Goal: Transaction & Acquisition: Download file/media

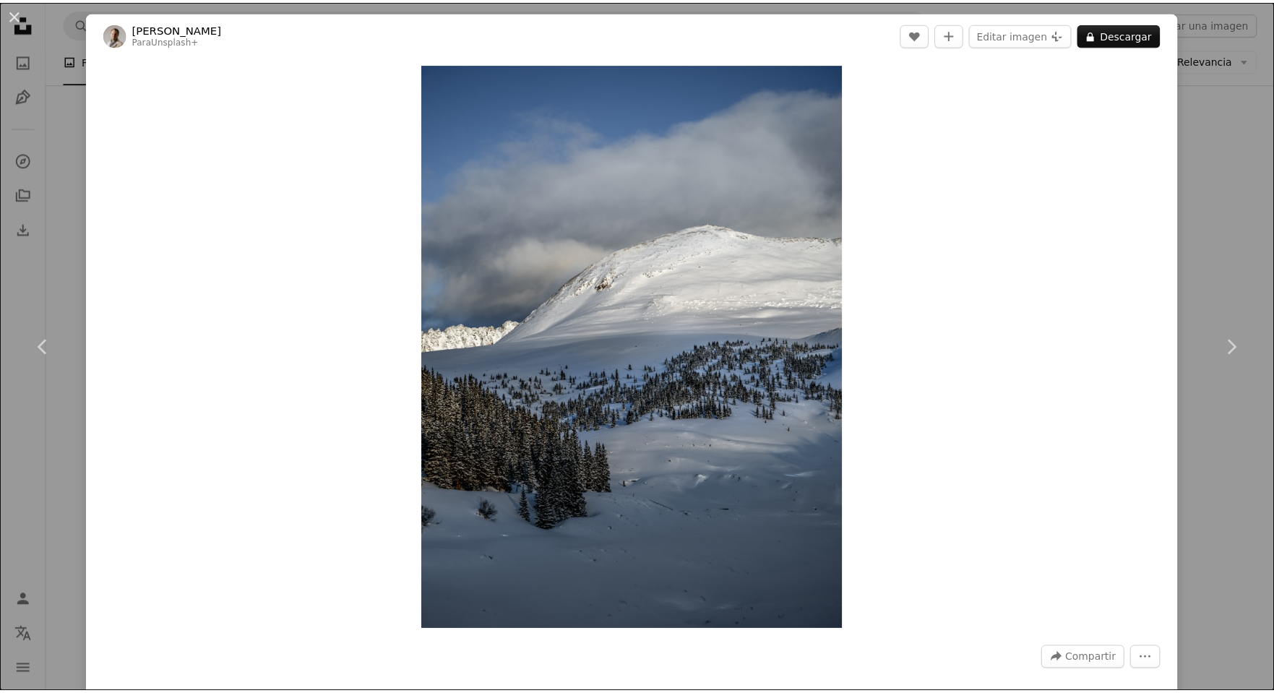
scroll to position [15825, 0]
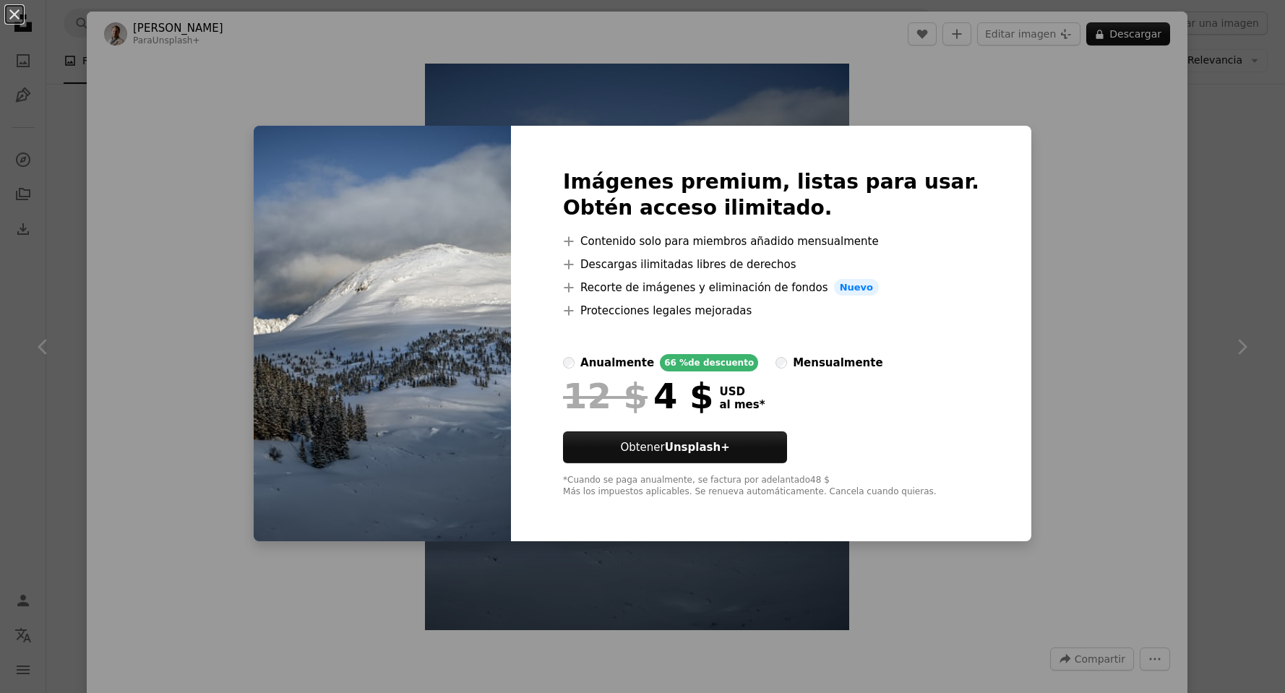
click at [790, 365] on label "mensualmente" at bounding box center [828, 362] width 107 height 17
click at [596, 356] on label "anualmente 66 % de descuento" at bounding box center [660, 362] width 195 height 17
click at [1060, 322] on div "An X shape Imágenes premium, listas para usar. Obtén acceso ilimitado. A plus s…" at bounding box center [642, 346] width 1285 height 693
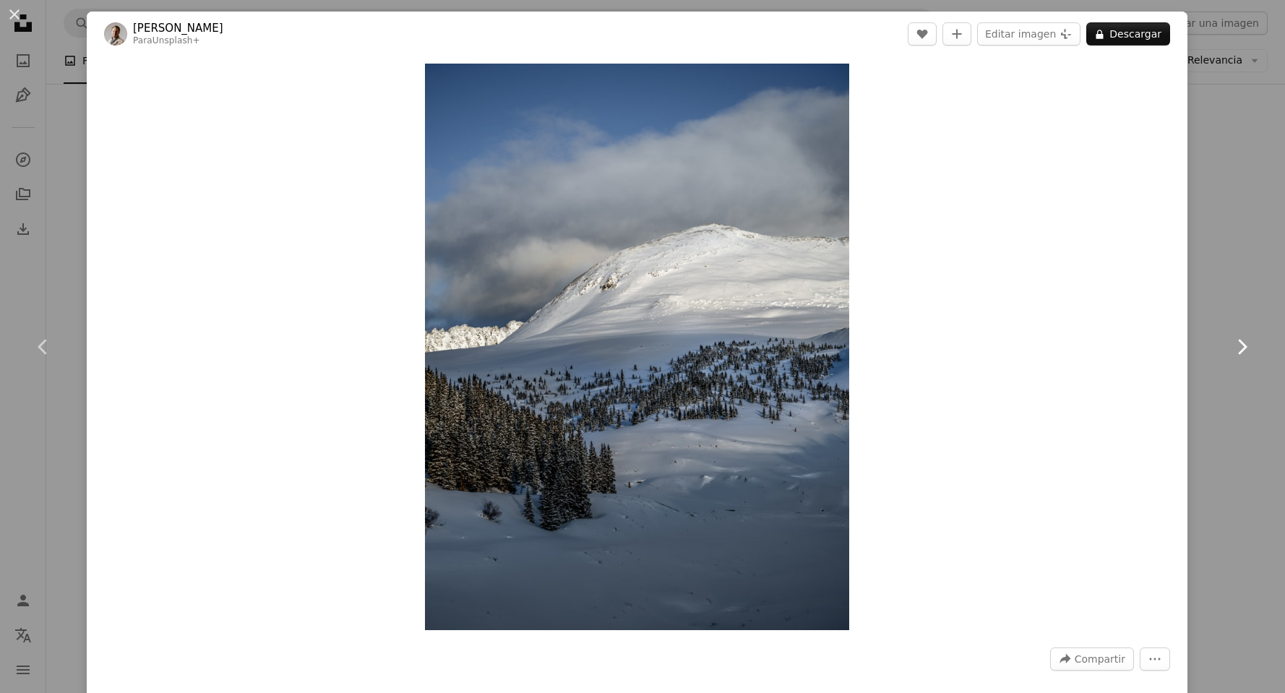
click at [1215, 319] on link "Chevron right" at bounding box center [1241, 346] width 87 height 139
click at [82, 142] on div "An X shape Chevron left Chevron right [PERSON_NAME] Para Unsplash+ A heart A pl…" at bounding box center [642, 346] width 1285 height 693
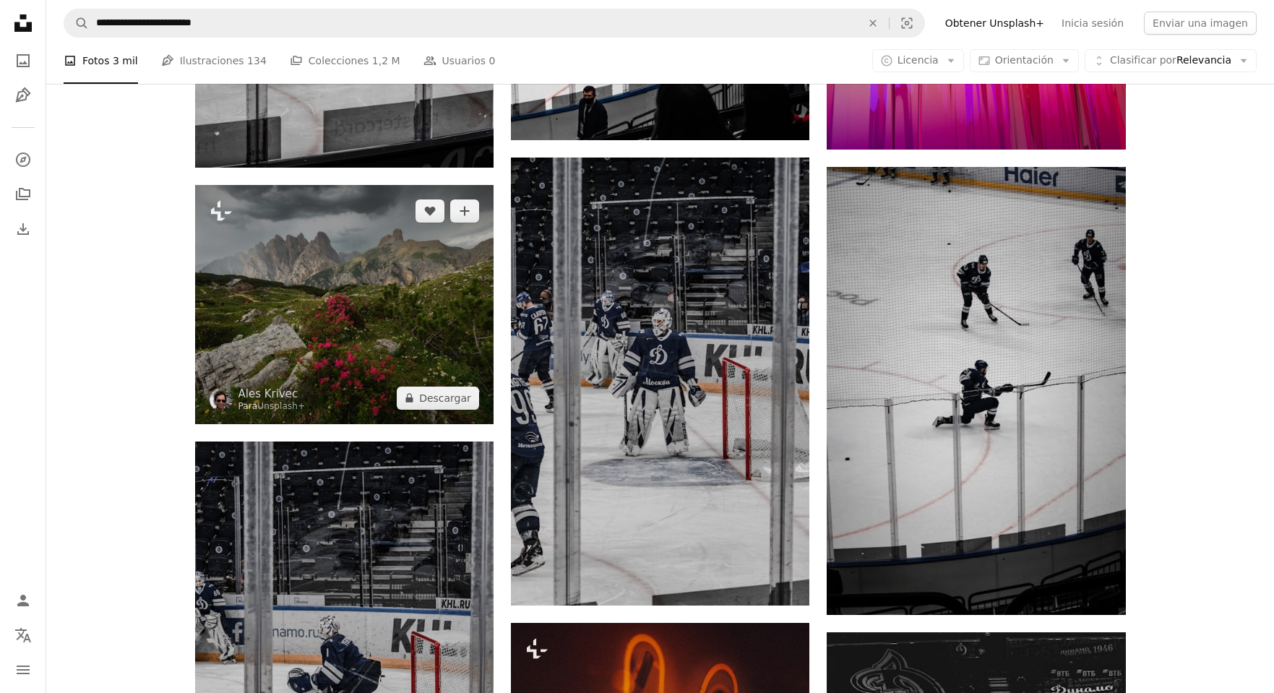
scroll to position [23653, 0]
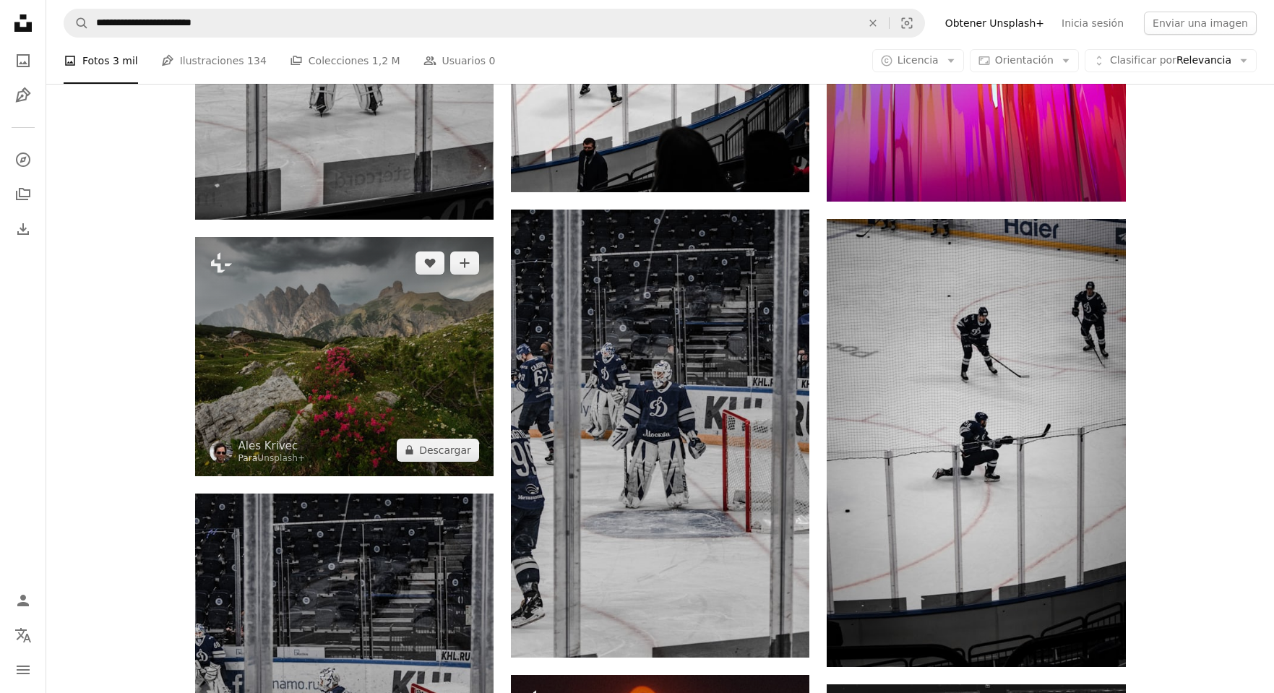
click at [327, 368] on img at bounding box center [344, 356] width 298 height 239
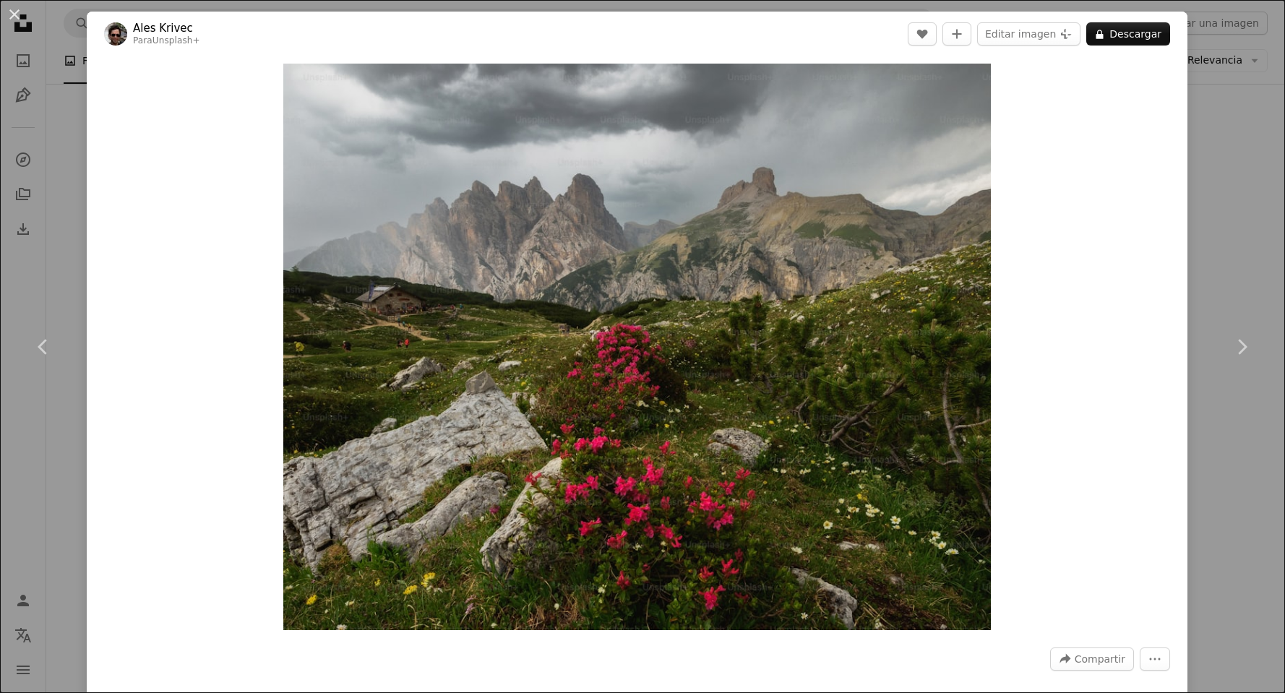
click at [1257, 137] on div "An X shape Chevron left Chevron right Ales Krivec Para Unsplash+ A heart A plus…" at bounding box center [642, 346] width 1285 height 693
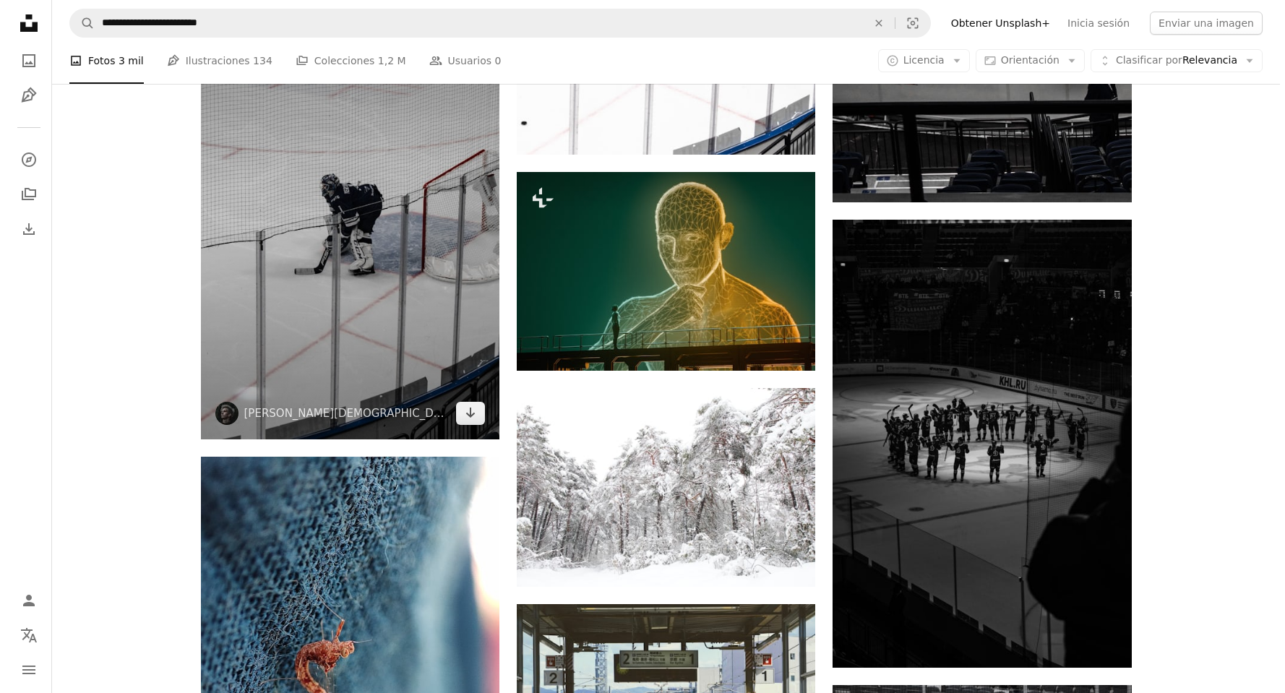
scroll to position [26544, 0]
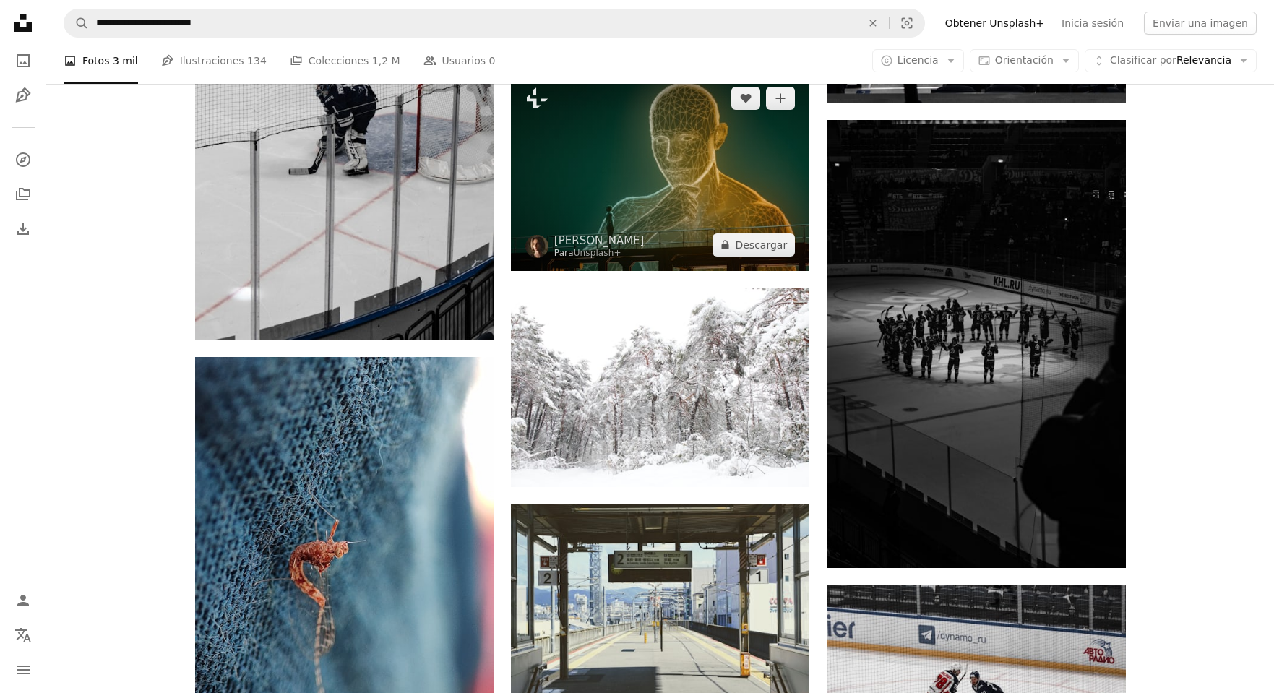
click at [776, 173] on img at bounding box center [660, 171] width 298 height 199
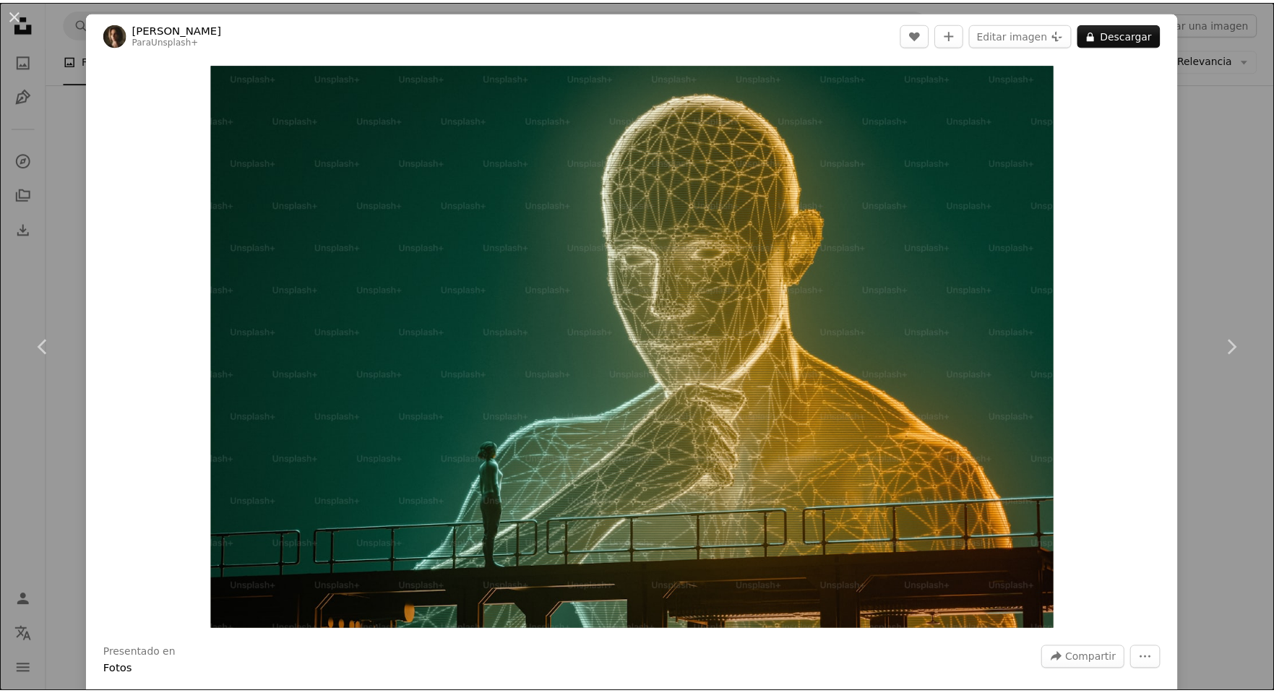
scroll to position [121, 0]
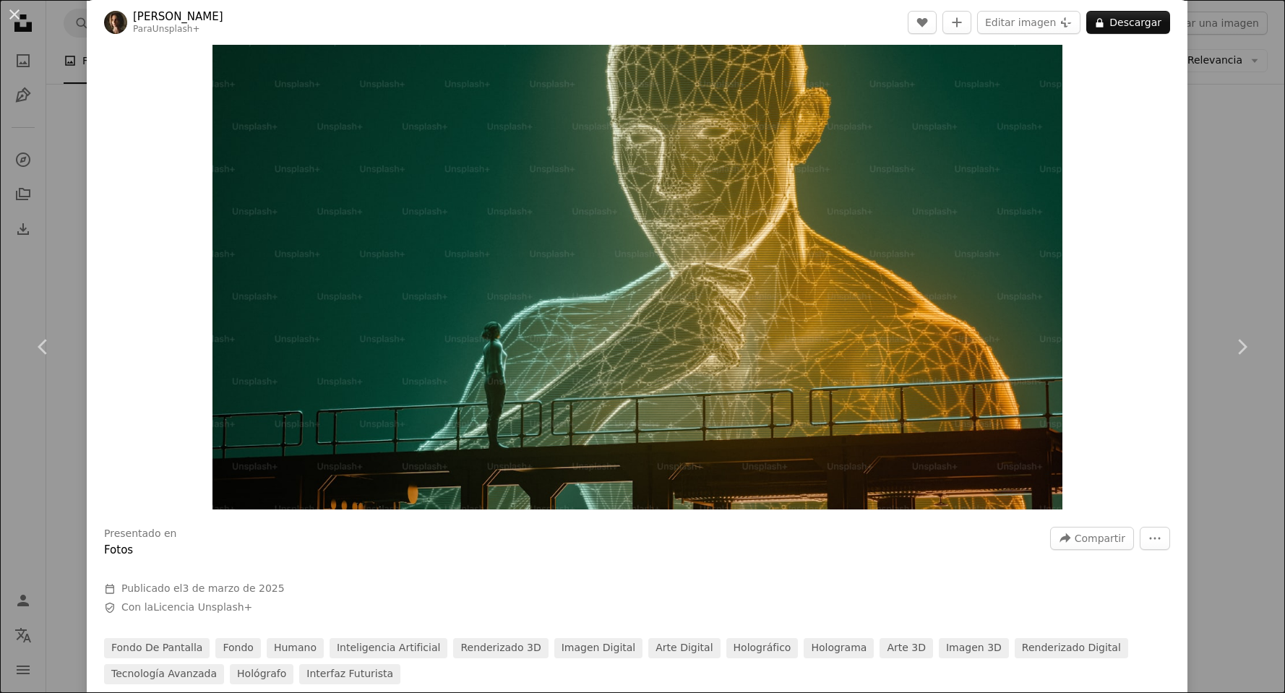
click at [1221, 212] on div "An X shape Chevron left Chevron right [PERSON_NAME] Para Unsplash+ A heart A pl…" at bounding box center [642, 346] width 1285 height 693
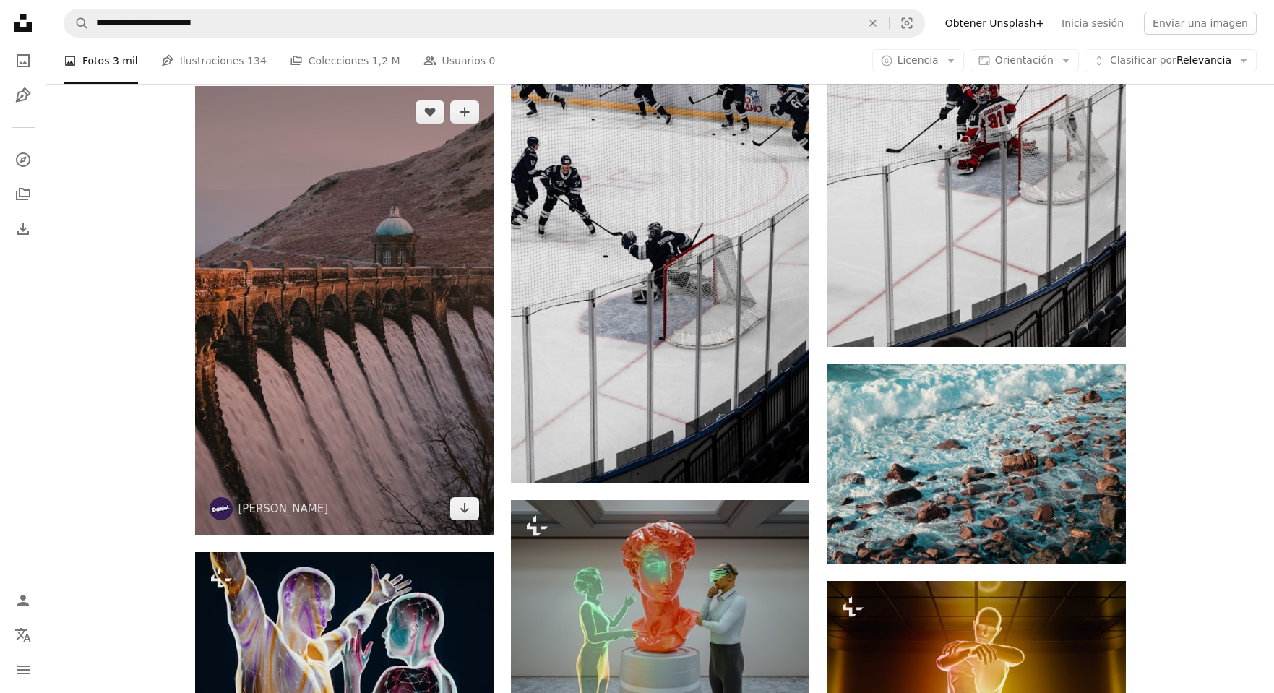
scroll to position [27266, 0]
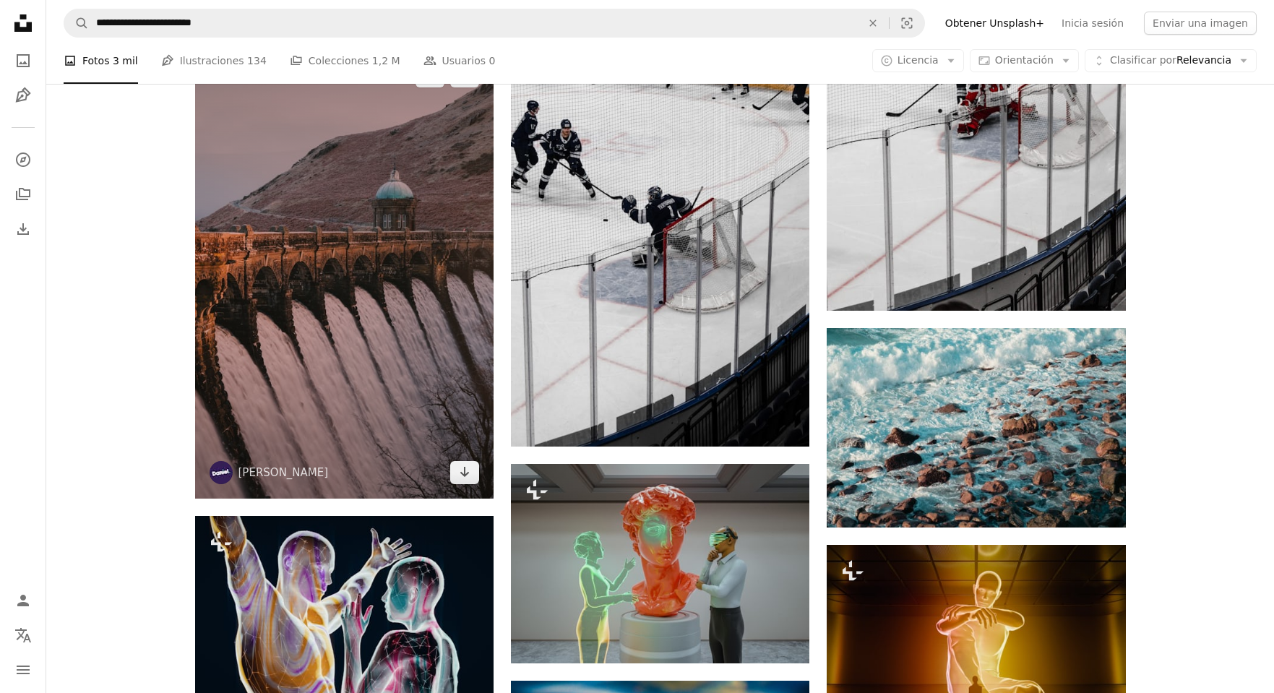
click at [349, 355] on img at bounding box center [344, 274] width 298 height 449
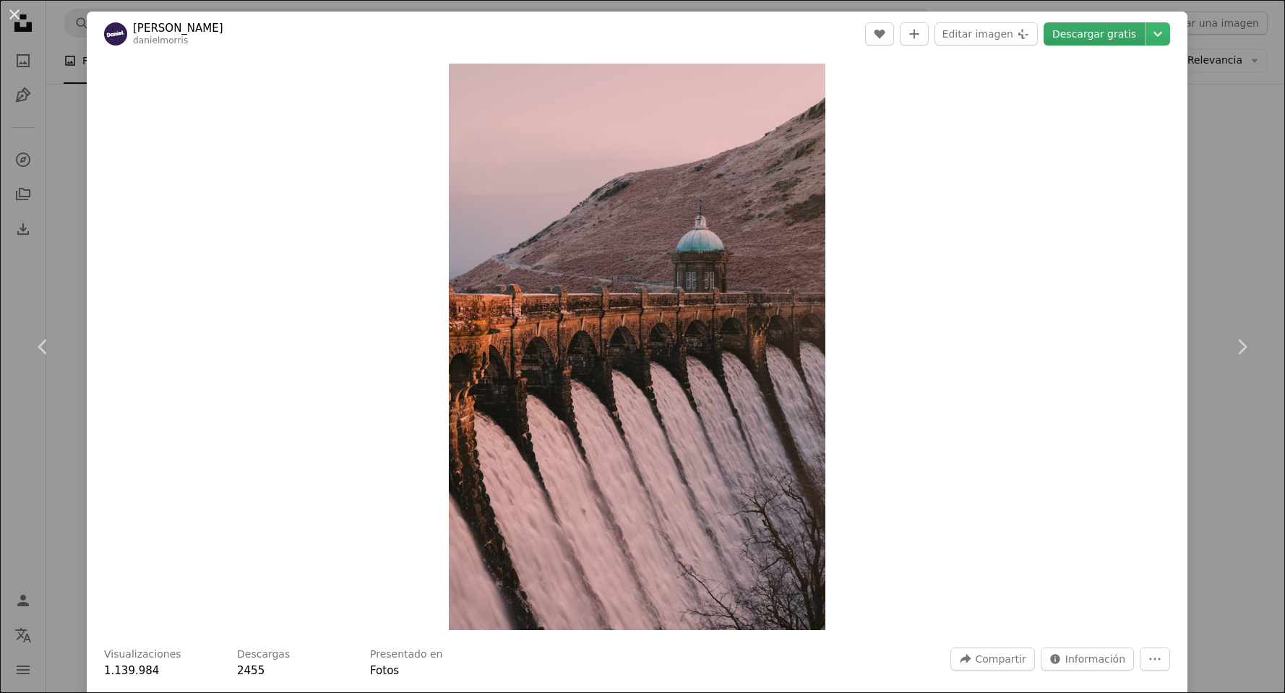
click at [1098, 40] on link "Descargar gratis" at bounding box center [1094, 33] width 101 height 23
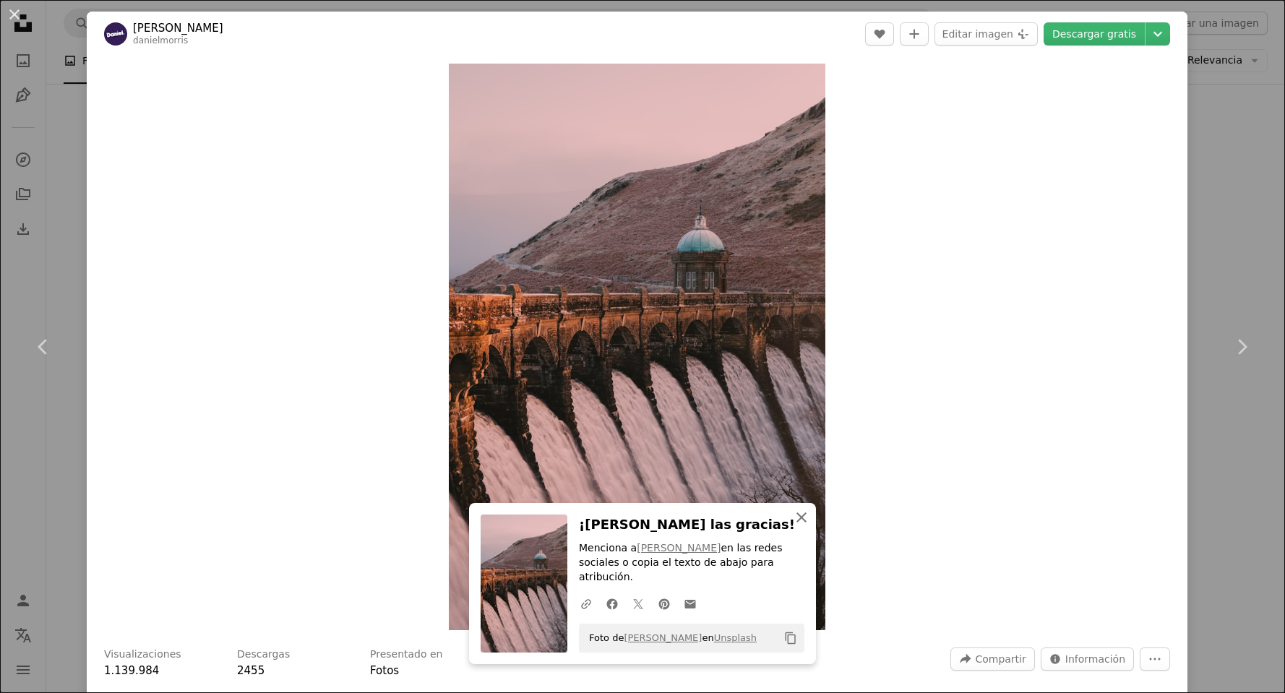
click at [796, 526] on icon "An X shape" at bounding box center [801, 517] width 17 height 17
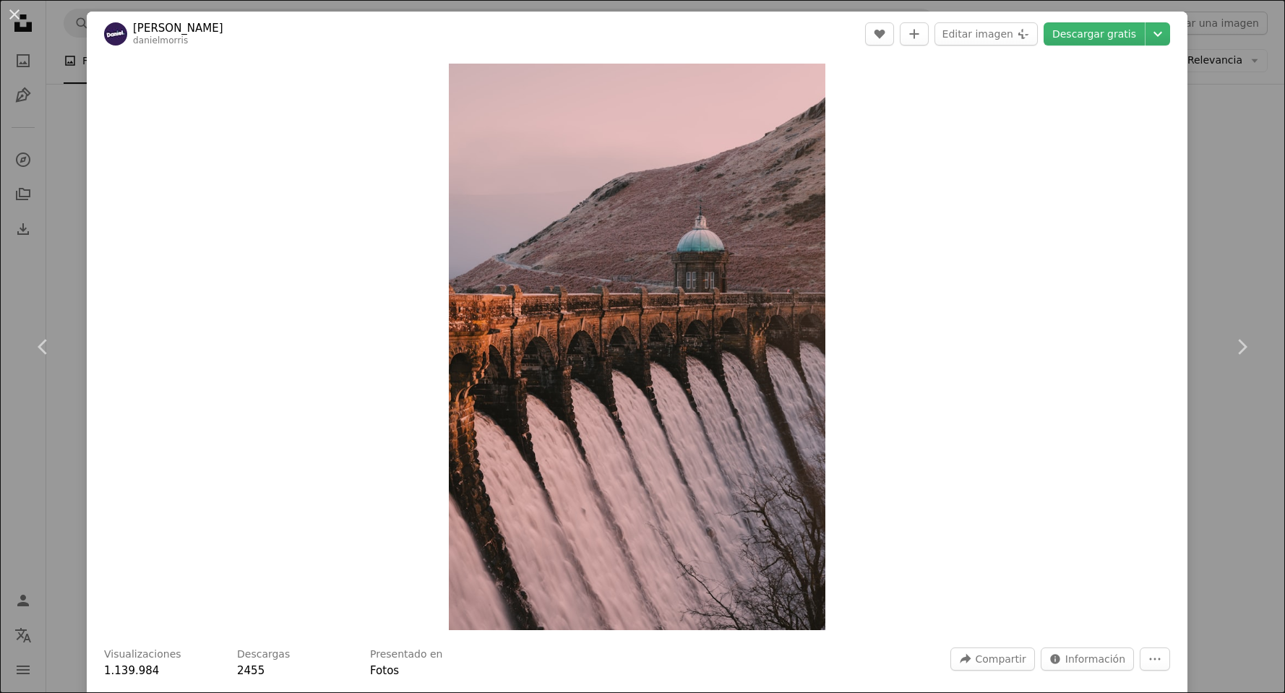
click at [1220, 239] on div "An X shape Chevron left Chevron right [PERSON_NAME] danielmorris A heart A plus…" at bounding box center [642, 346] width 1285 height 693
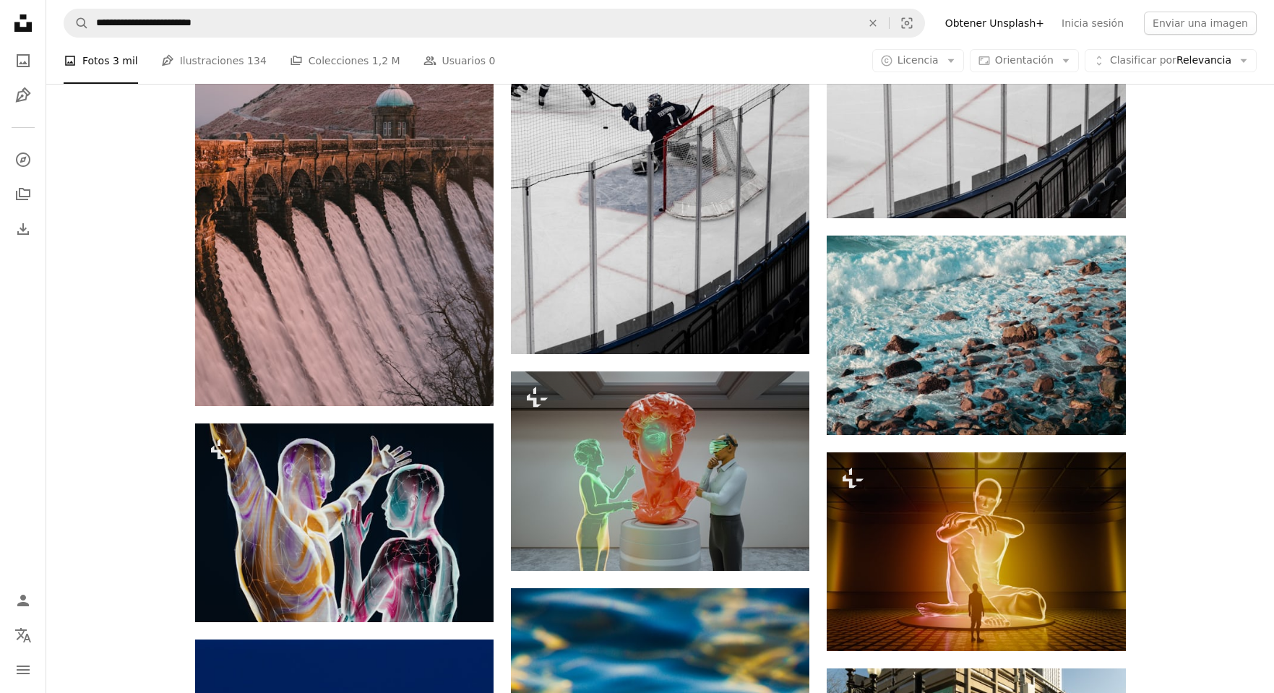
scroll to position [27387, 0]
